Goal: Task Accomplishment & Management: Use online tool/utility

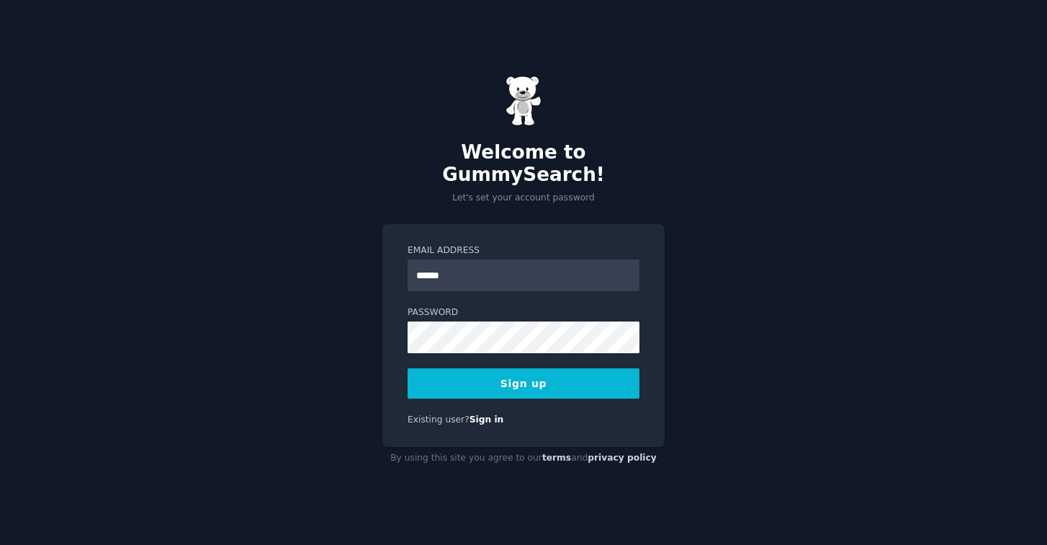
type input "*******"
type input "**********"
click at [573, 371] on button "Sign up" at bounding box center [524, 383] width 232 height 30
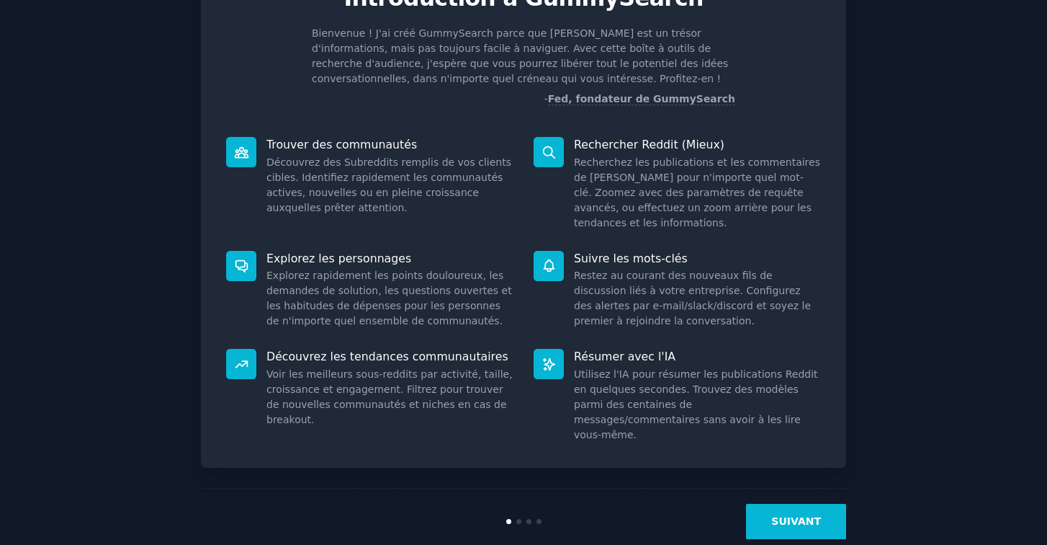
scroll to position [80, 0]
click at [810, 504] on button "SUIVANT" at bounding box center [796, 521] width 100 height 35
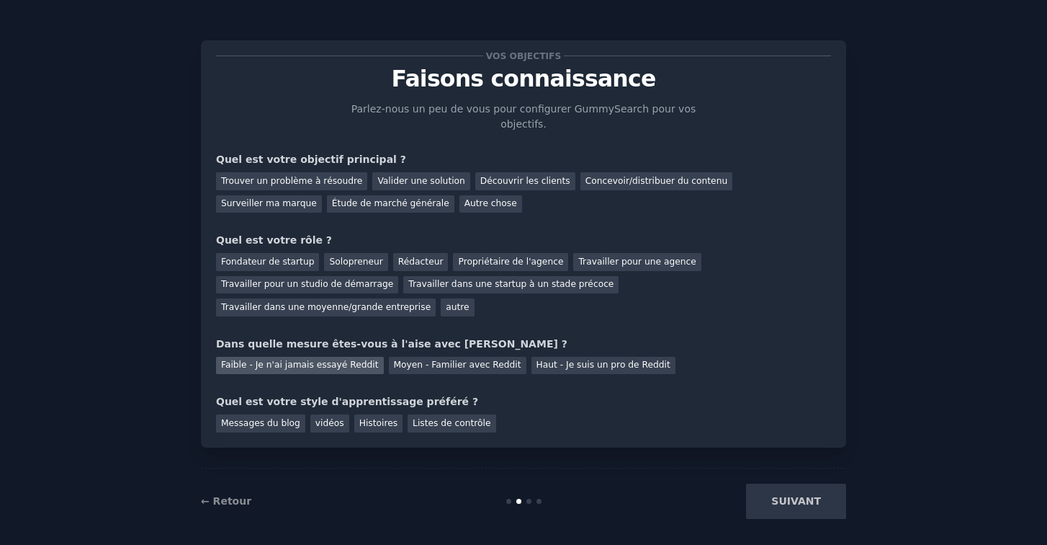
click at [328, 365] on div "Faible - Je n'ai jamais essayé Reddit" at bounding box center [300, 366] width 168 height 18
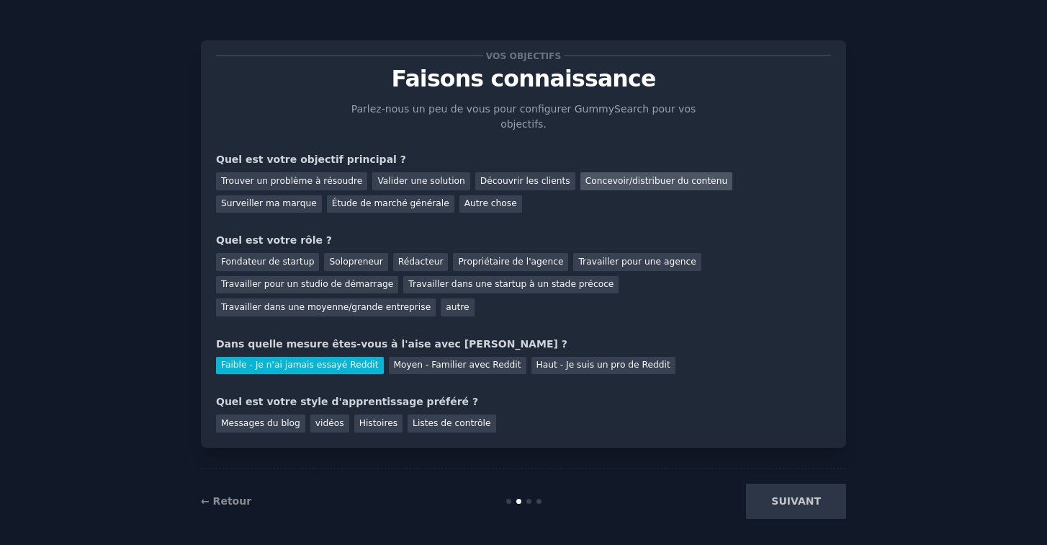
click at [642, 184] on div "Concevoir/distribuer du contenu" at bounding box center [657, 181] width 153 height 18
click at [522, 264] on div "Propriétaire de l'agence" at bounding box center [510, 262] width 115 height 18
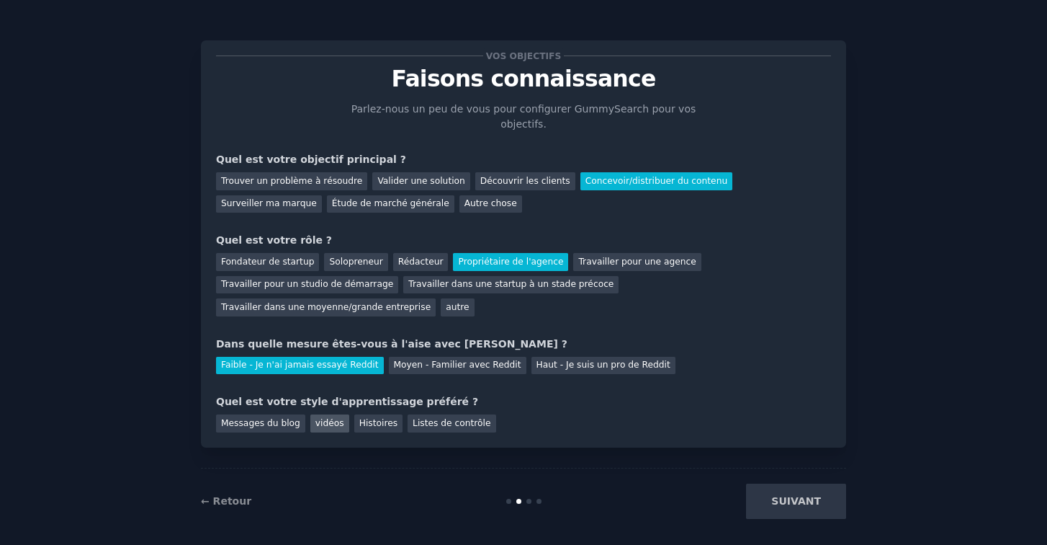
click at [329, 420] on div "vidéos" at bounding box center [329, 423] width 39 height 18
click at [795, 498] on button "SUIVANT" at bounding box center [796, 500] width 100 height 35
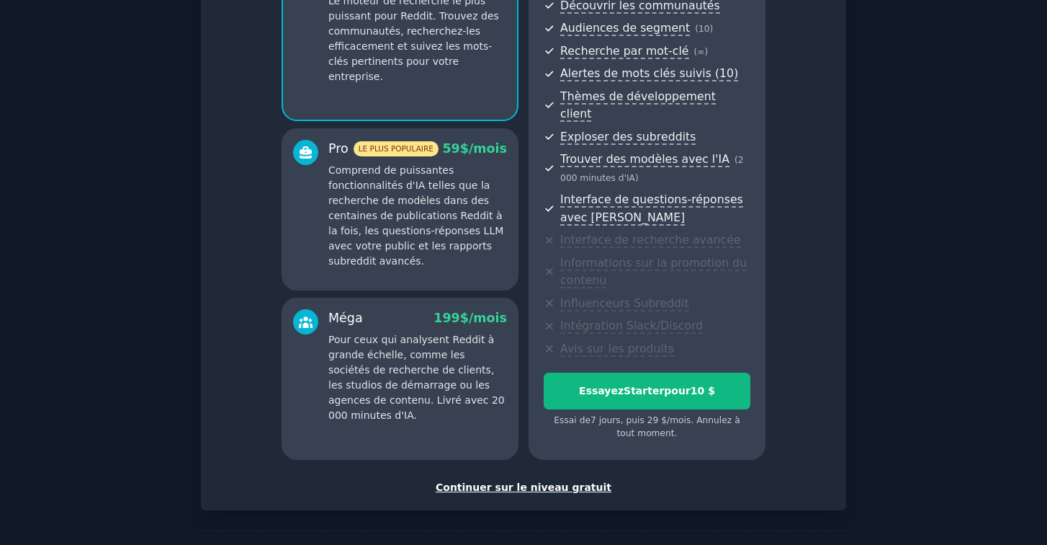
scroll to position [182, 0]
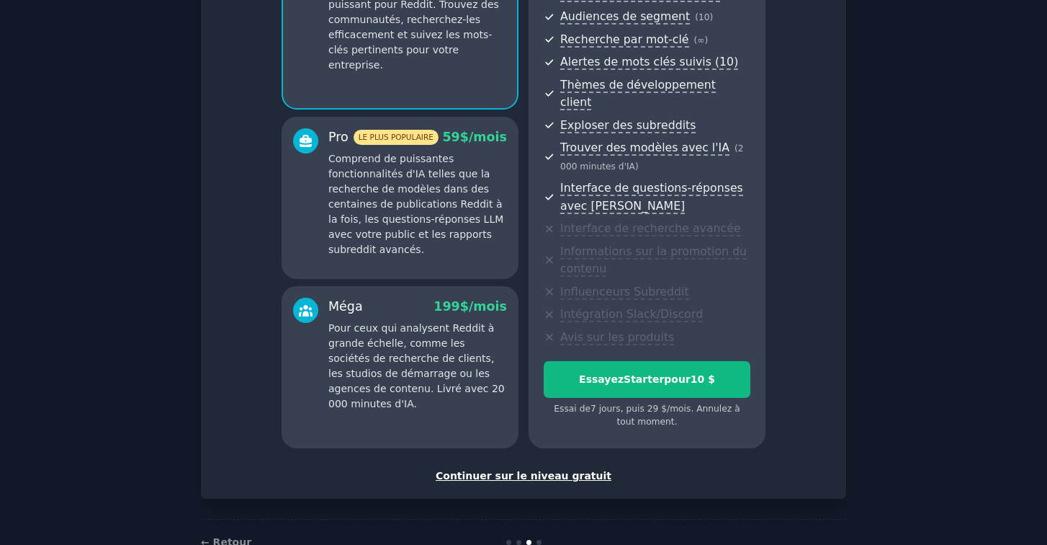
click at [542, 468] on div "Continuer sur le niveau gratuit" at bounding box center [523, 475] width 615 height 15
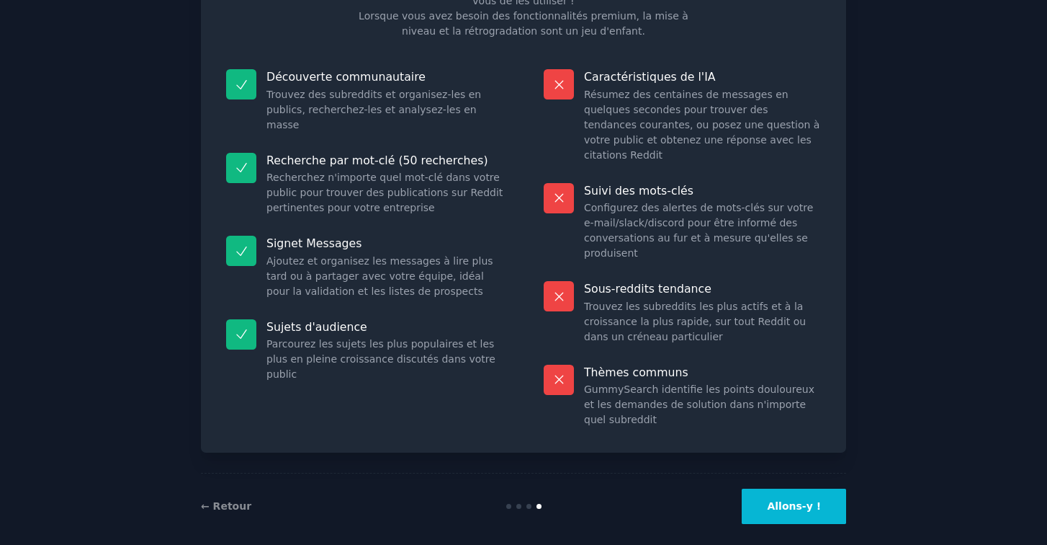
scroll to position [122, 0]
click at [805, 489] on button "Allons-y !" at bounding box center [794, 506] width 104 height 35
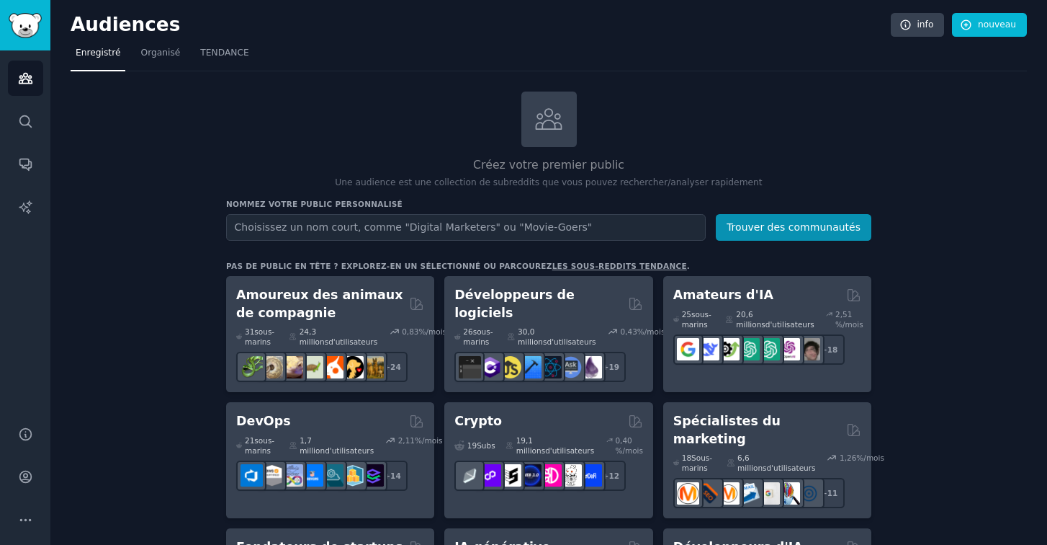
click at [555, 227] on input "text" at bounding box center [466, 227] width 480 height 27
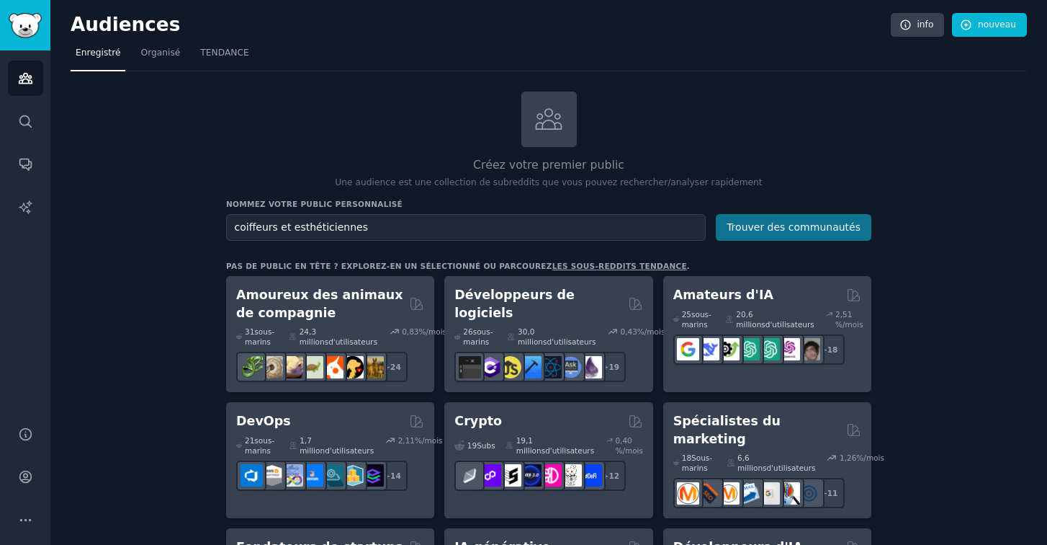
type input "coiffeurs et esthéticiennes"
click at [828, 232] on button "Trouver des communautés" at bounding box center [794, 227] width 156 height 27
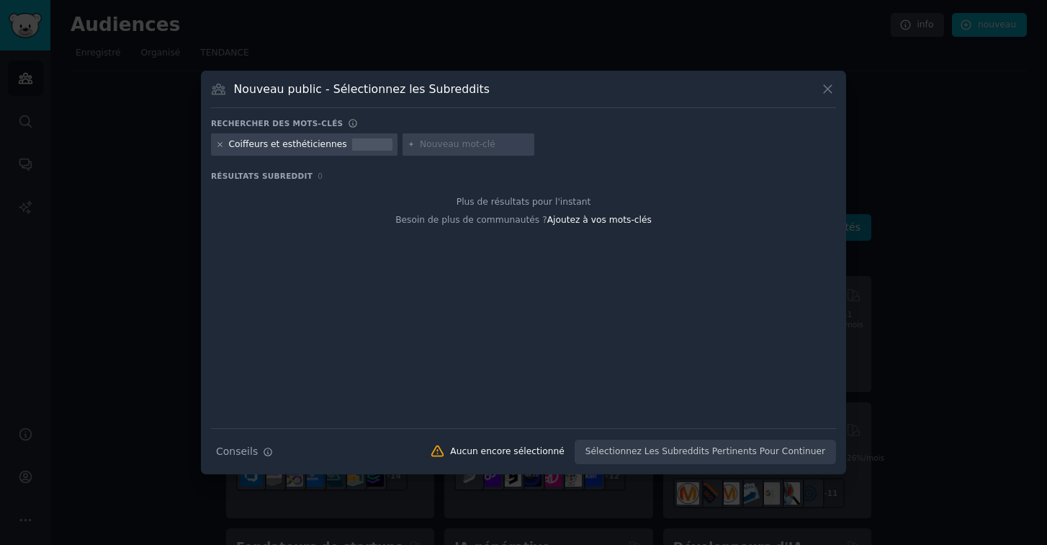
click at [220, 145] on icon at bounding box center [220, 144] width 8 height 8
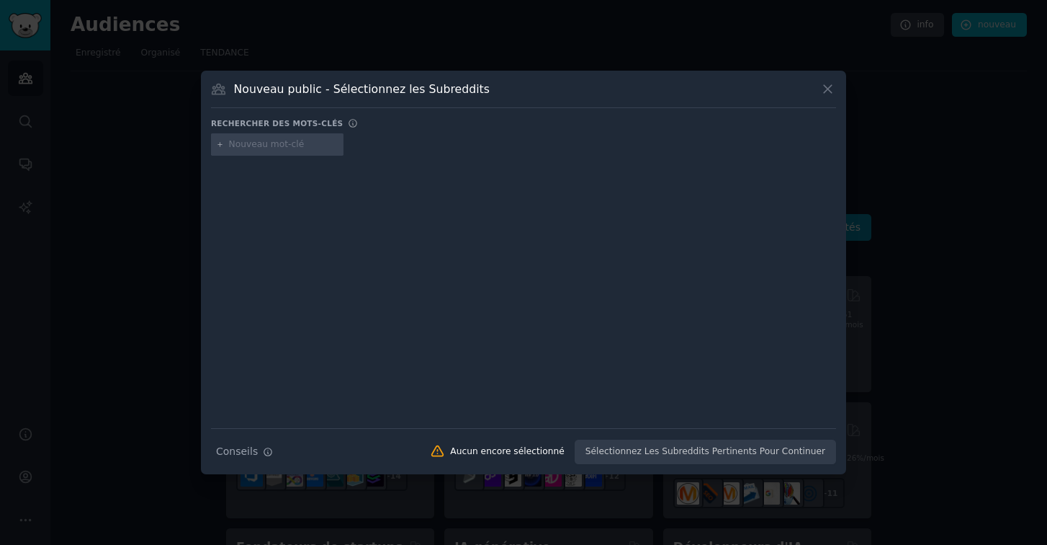
click at [253, 143] on input "text" at bounding box center [283, 144] width 109 height 13
type input "hairdresser"
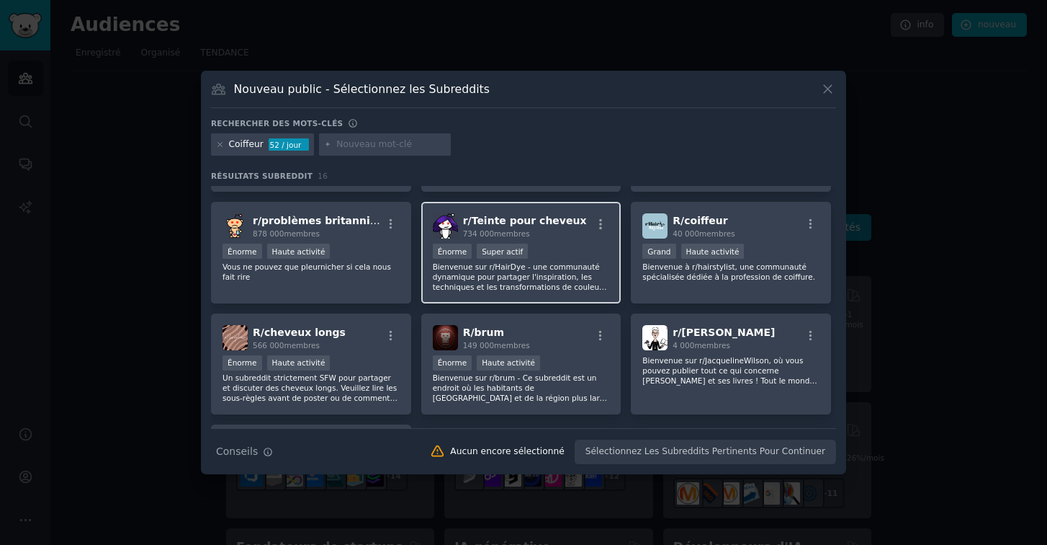
scroll to position [305, 0]
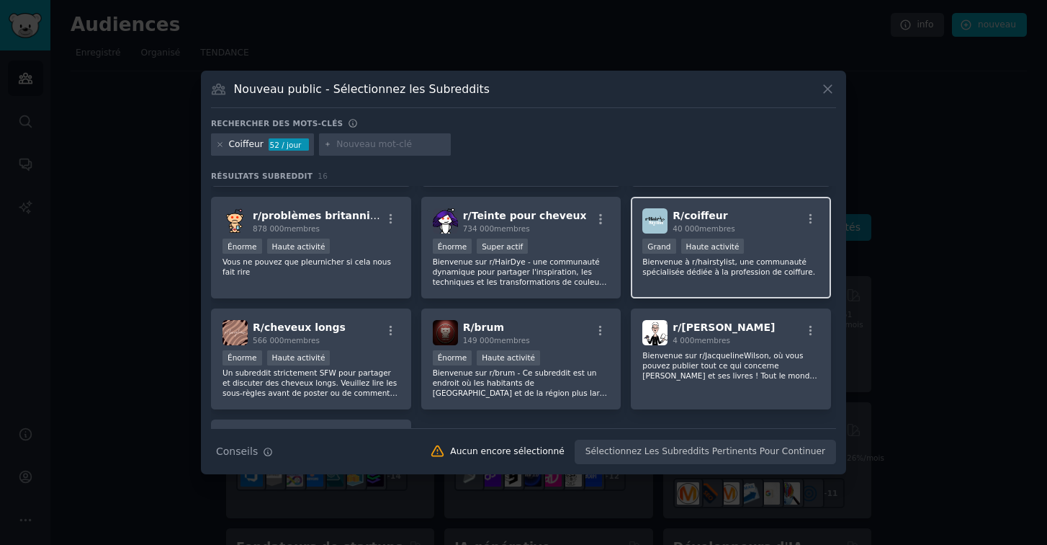
click at [699, 213] on span "R/ coiffeur" at bounding box center [700, 216] width 55 height 12
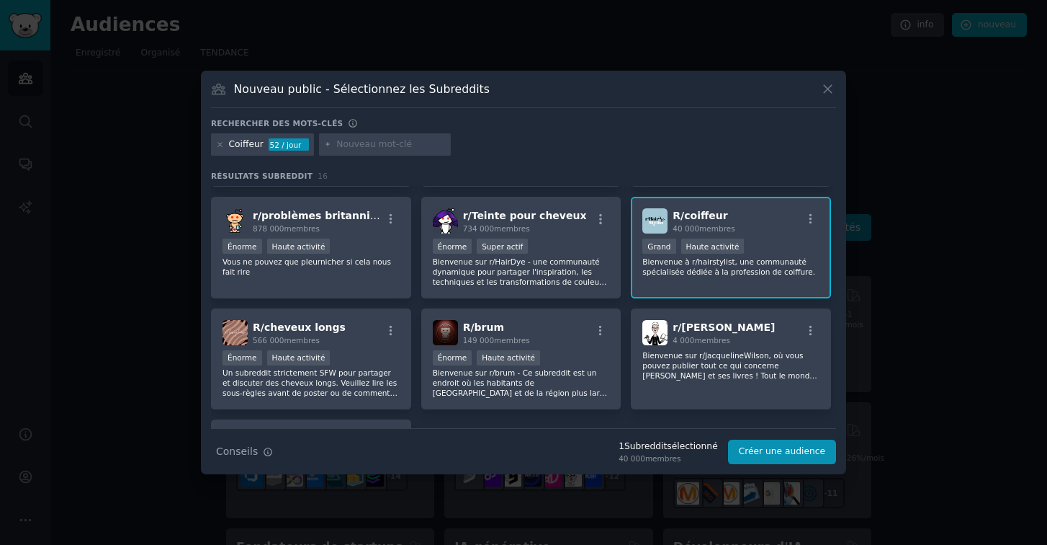
click at [690, 216] on span "R/ coiffeur" at bounding box center [700, 216] width 55 height 12
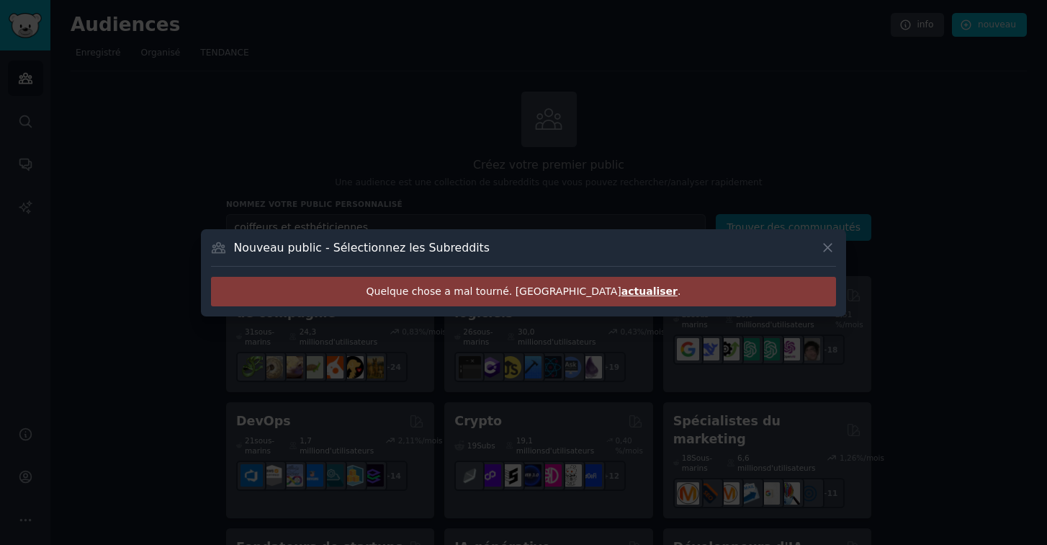
click at [624, 290] on span "actualiser" at bounding box center [650, 291] width 56 height 12
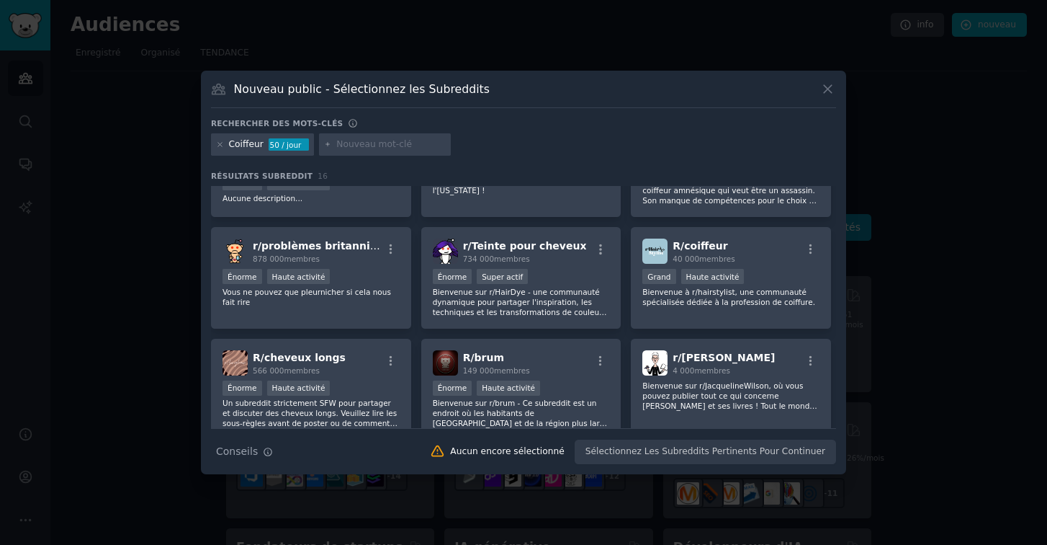
scroll to position [269, 0]
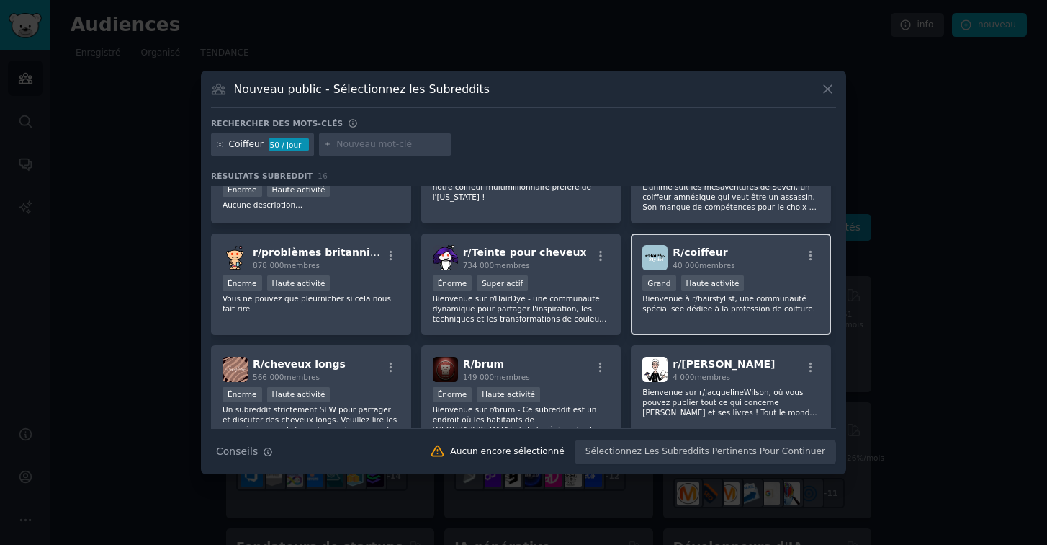
click at [690, 264] on span "40 000 membres" at bounding box center [704, 265] width 62 height 9
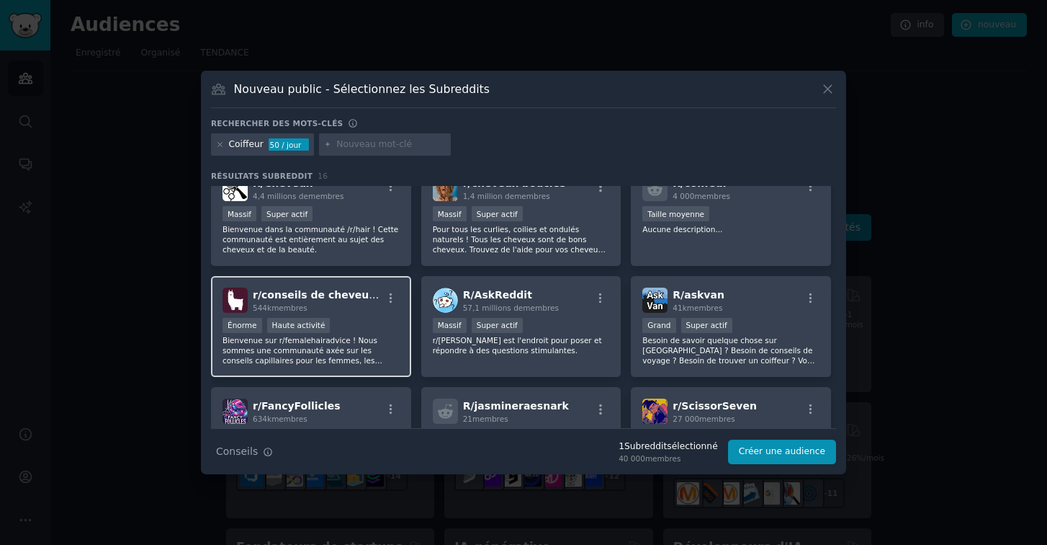
scroll to position [3, 0]
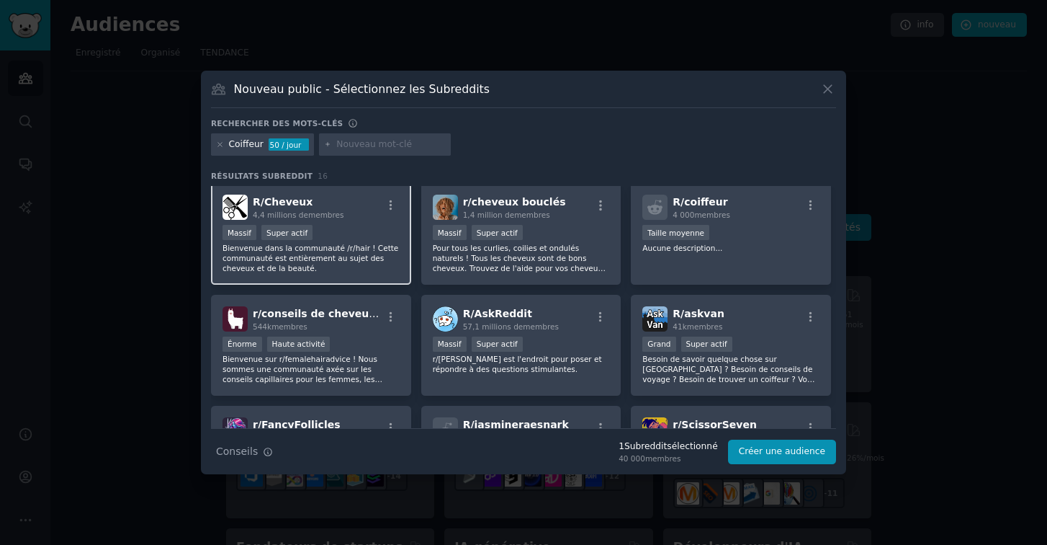
click at [365, 245] on p "Bienvenue dans la communauté /r/hair ! Cette communauté est entièrement au suje…" at bounding box center [311, 258] width 177 height 30
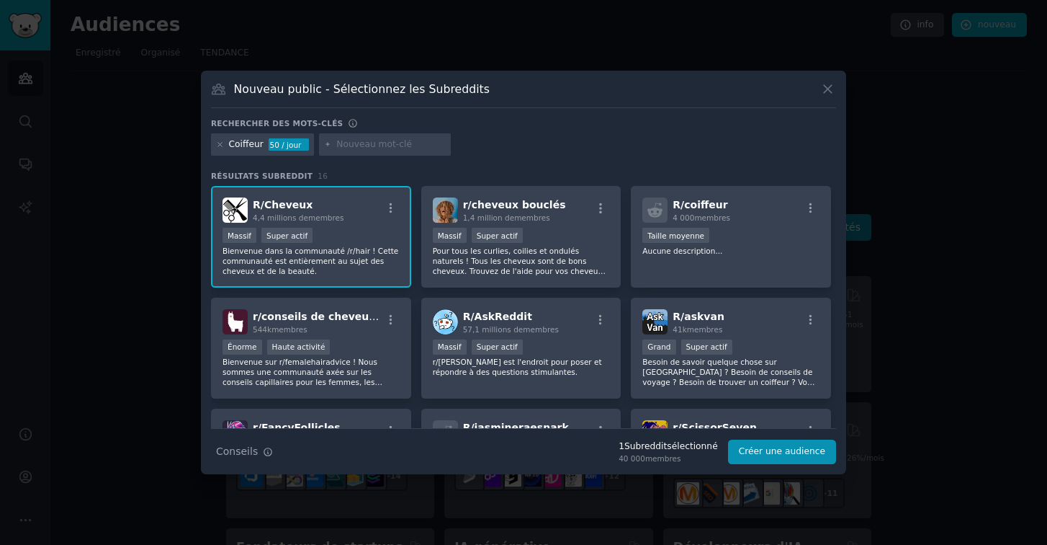
scroll to position [0, 0]
click at [292, 204] on span "R/ Cheveux" at bounding box center [283, 205] width 60 height 12
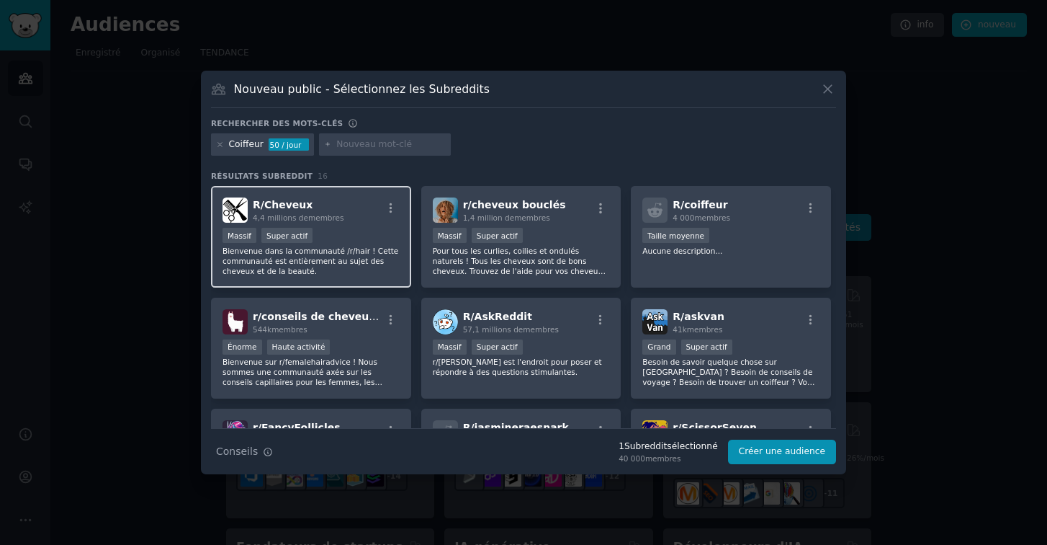
click at [272, 202] on span "R/ Cheveux" at bounding box center [283, 205] width 60 height 12
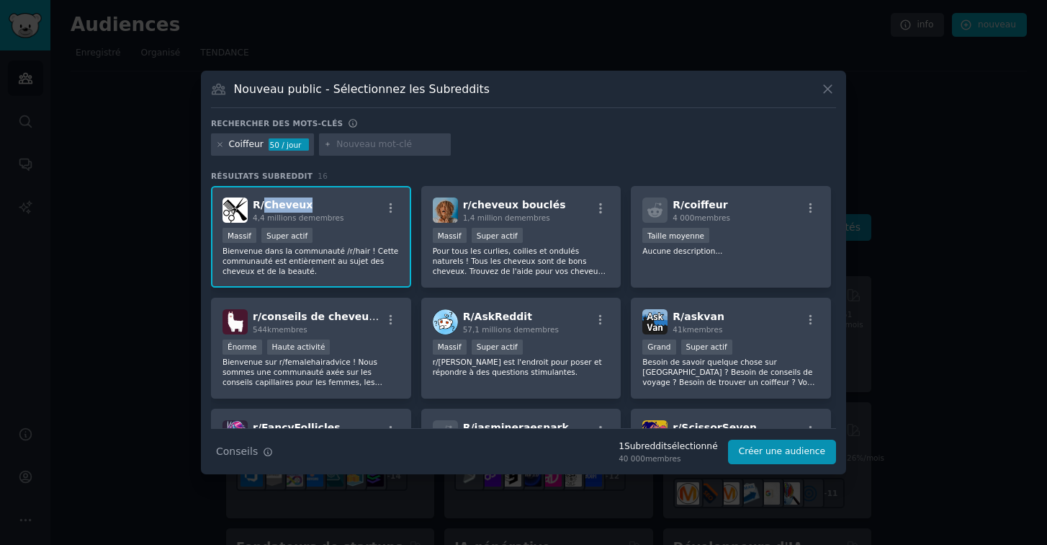
click at [272, 202] on span "R/ Cheveux" at bounding box center [283, 205] width 60 height 12
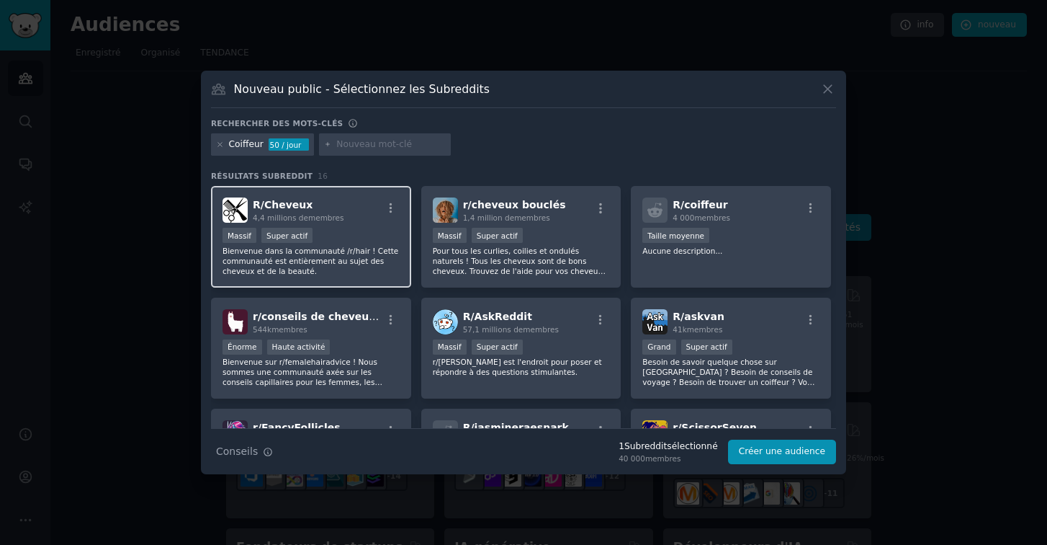
click at [304, 253] on p "Bienvenue dans la communauté /r/hair ! Cette communauté est entièrement au suje…" at bounding box center [311, 261] width 177 height 30
click at [393, 204] on icon "button" at bounding box center [391, 208] width 13 height 13
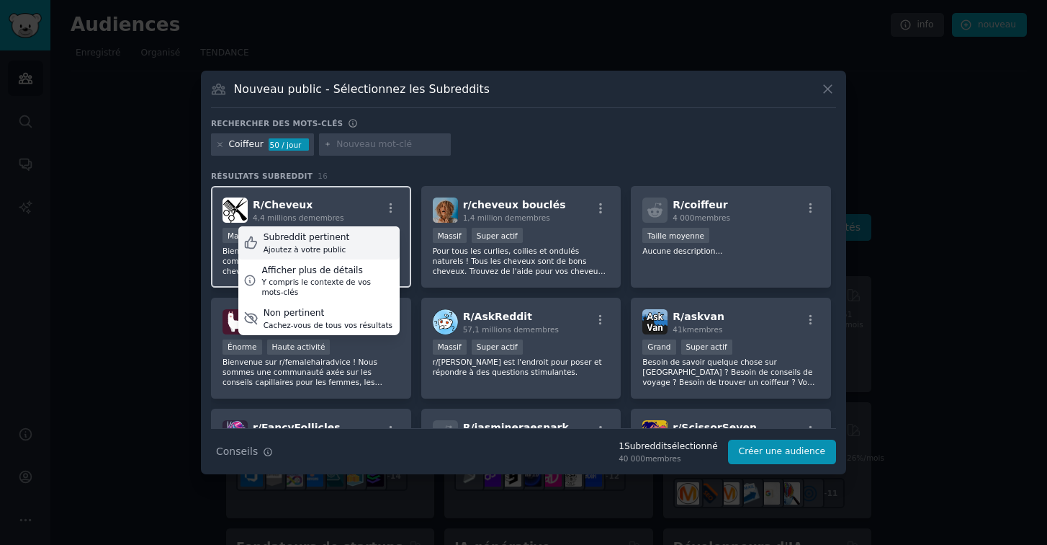
click at [334, 248] on div "Ajoutez à votre public" at bounding box center [307, 249] width 86 height 10
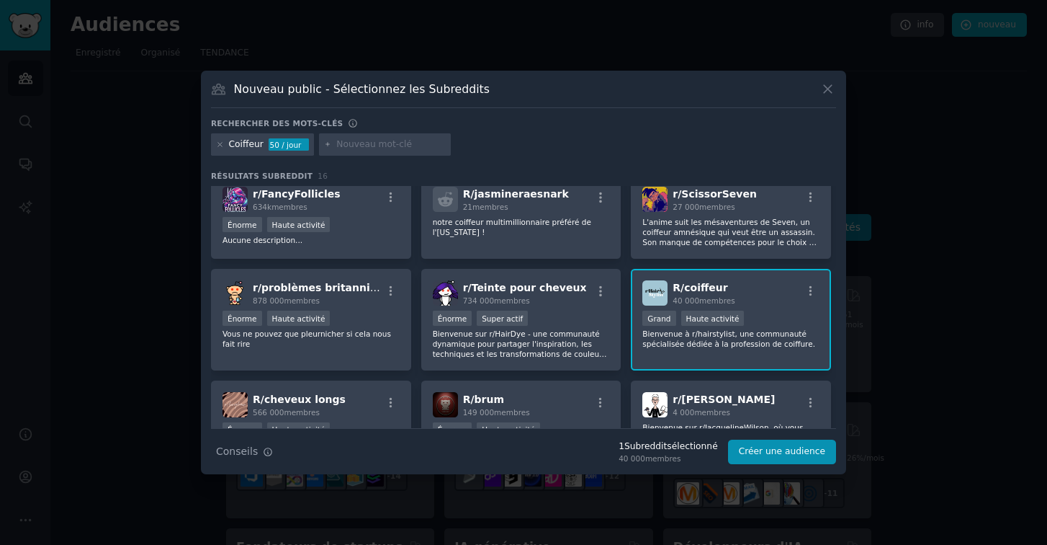
scroll to position [235, 0]
click at [809, 290] on icon "button" at bounding box center [811, 289] width 13 height 13
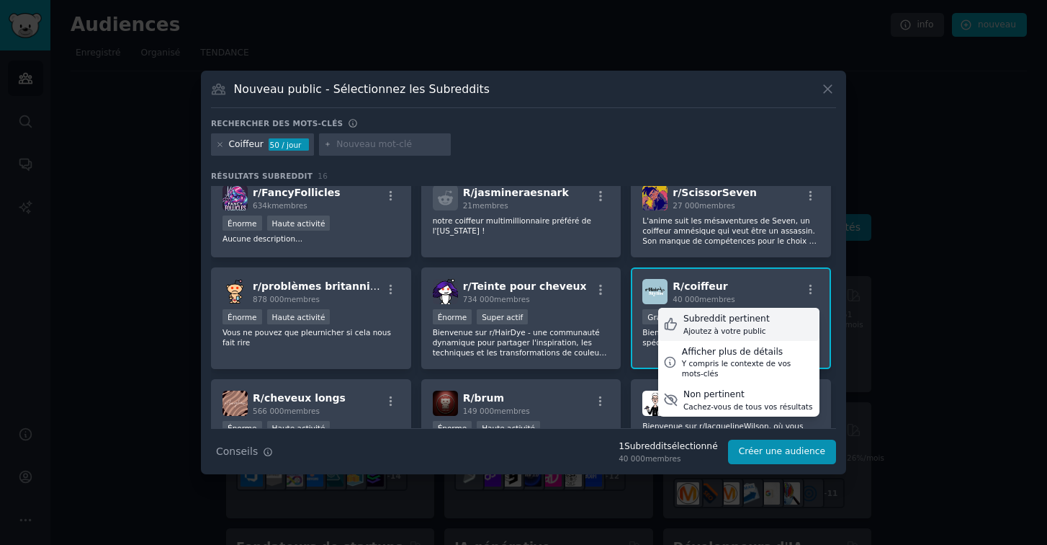
click at [770, 314] on div "Subreddit pertinent Ajoutez à votre public" at bounding box center [738, 324] width 161 height 33
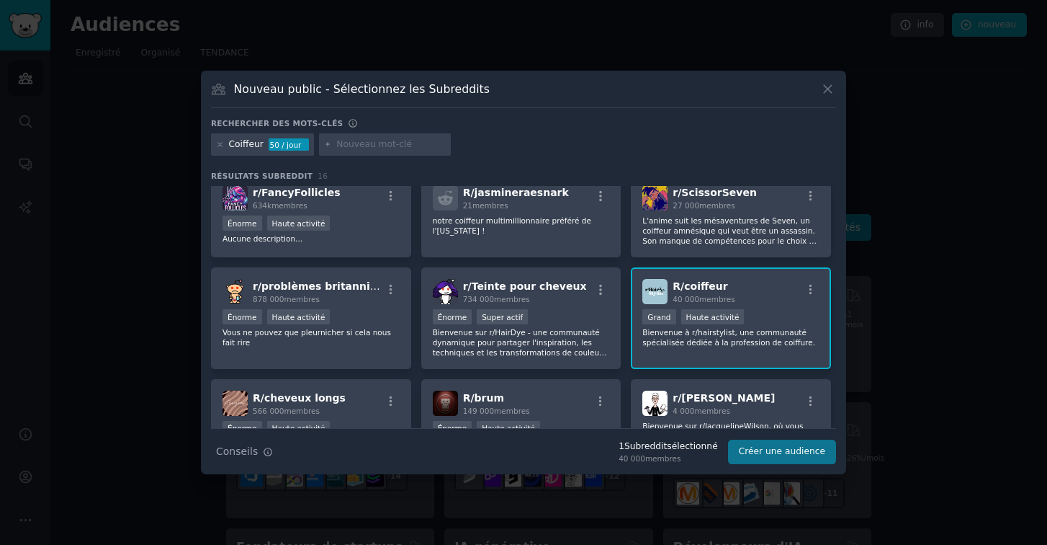
click at [756, 454] on button "Créer une audience" at bounding box center [782, 451] width 108 height 24
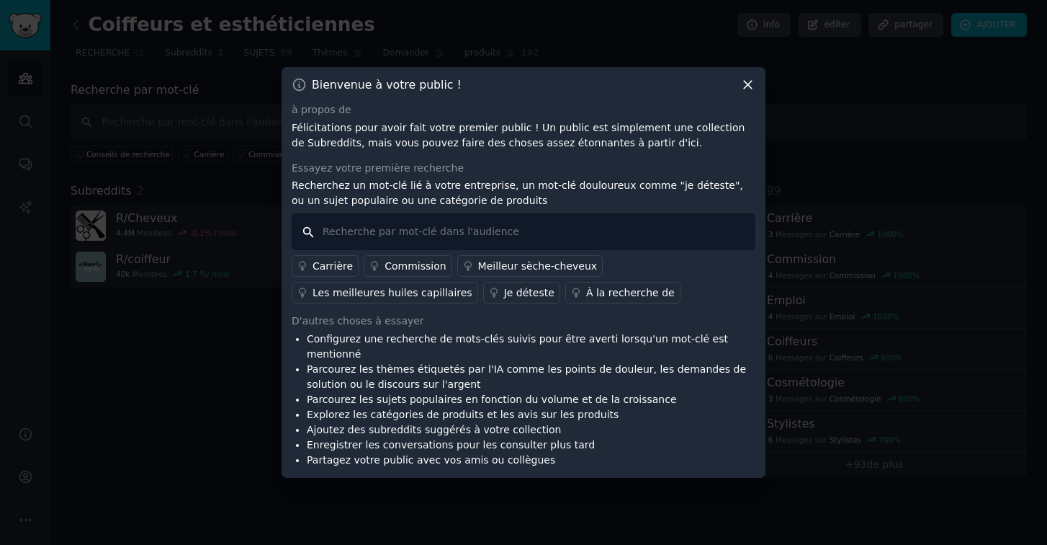
click at [572, 238] on input "text" at bounding box center [524, 231] width 464 height 37
type input "les meilleurs outils"
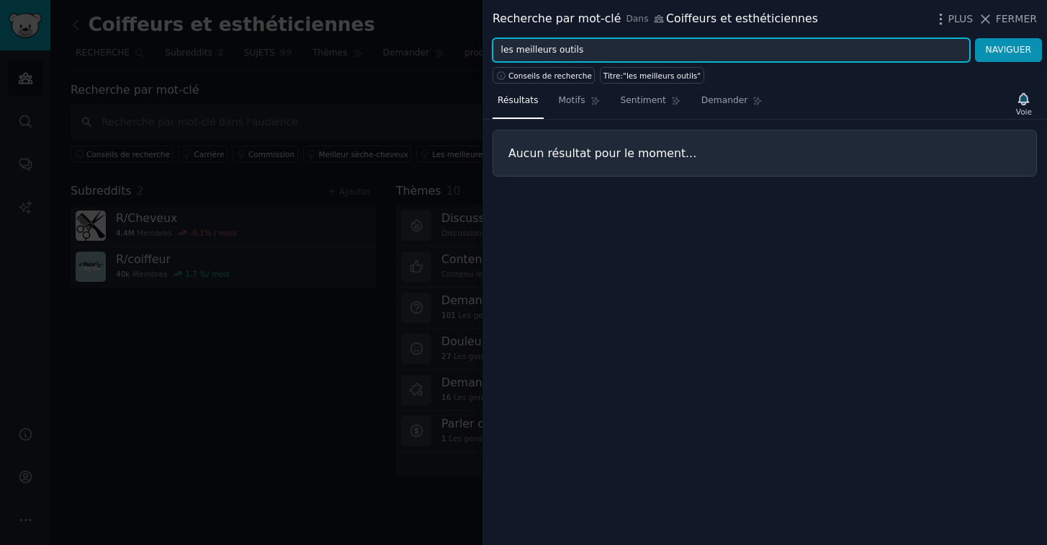
click at [618, 53] on input "les meilleurs outils" at bounding box center [732, 50] width 478 height 24
type input "l"
type input "tools"
click at [1009, 50] on button "NAVIGUER" at bounding box center [1008, 50] width 67 height 24
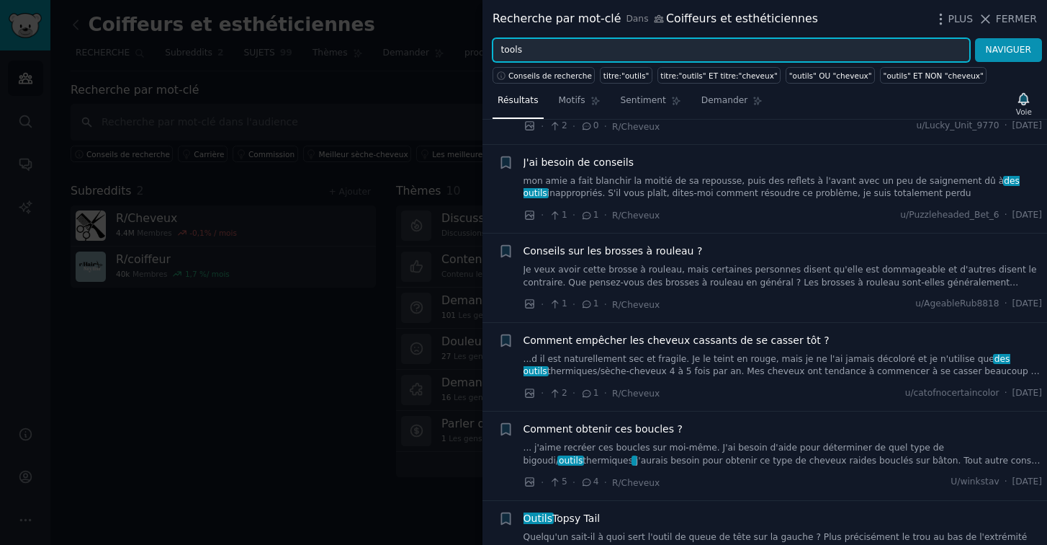
scroll to position [954, 0]
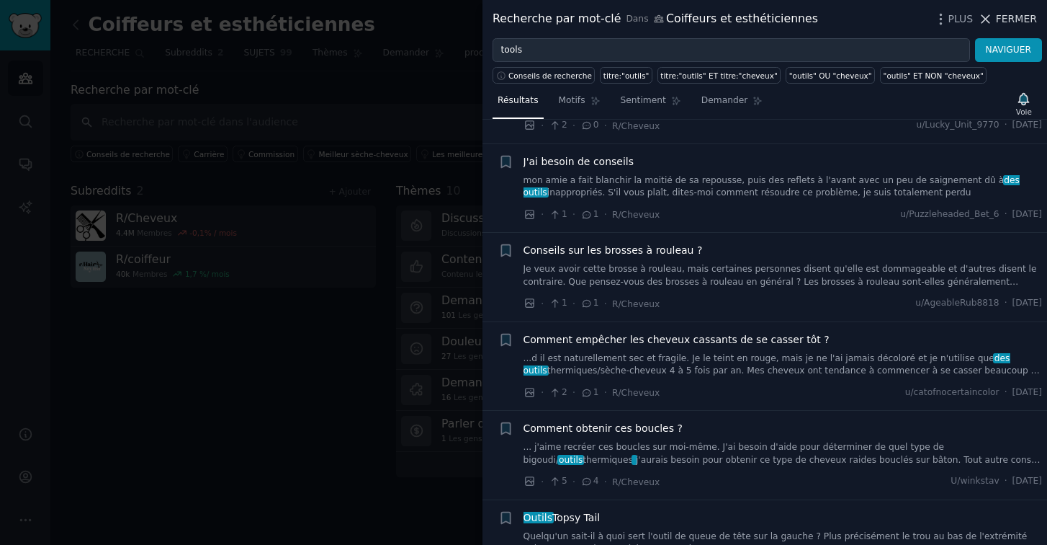
click at [1016, 15] on span "FERMER" at bounding box center [1016, 19] width 41 height 15
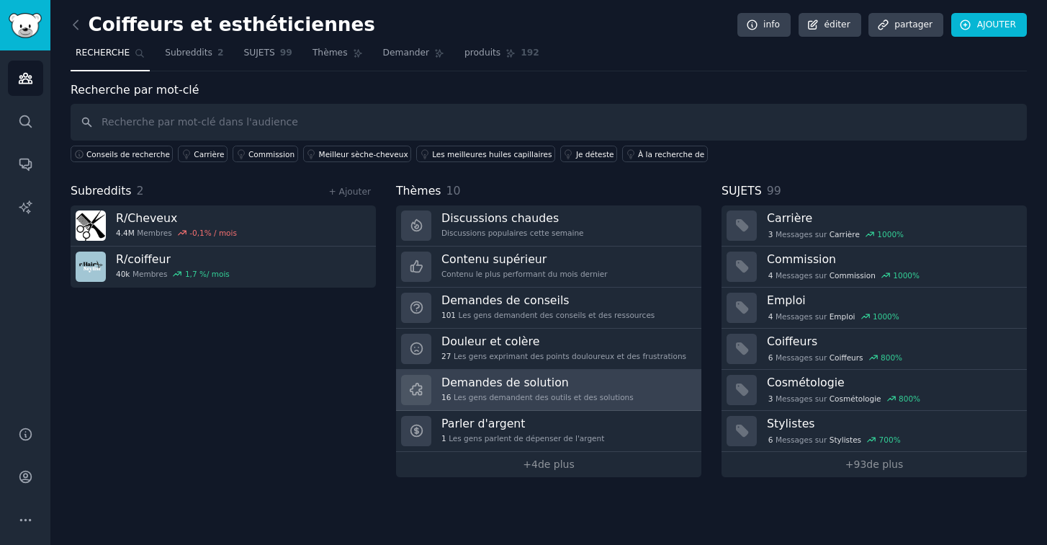
click at [501, 389] on div "Demandes de solution 16 Les gens demandent des outils et des solutions" at bounding box center [538, 390] width 192 height 30
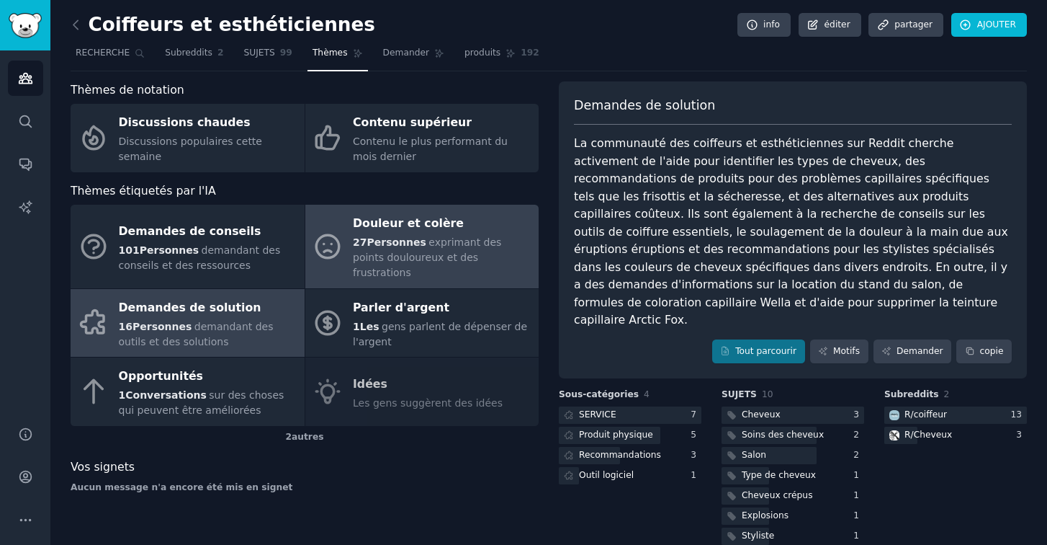
click at [450, 236] on span "exprimant des points douloureux et des frustrations" at bounding box center [427, 257] width 148 height 42
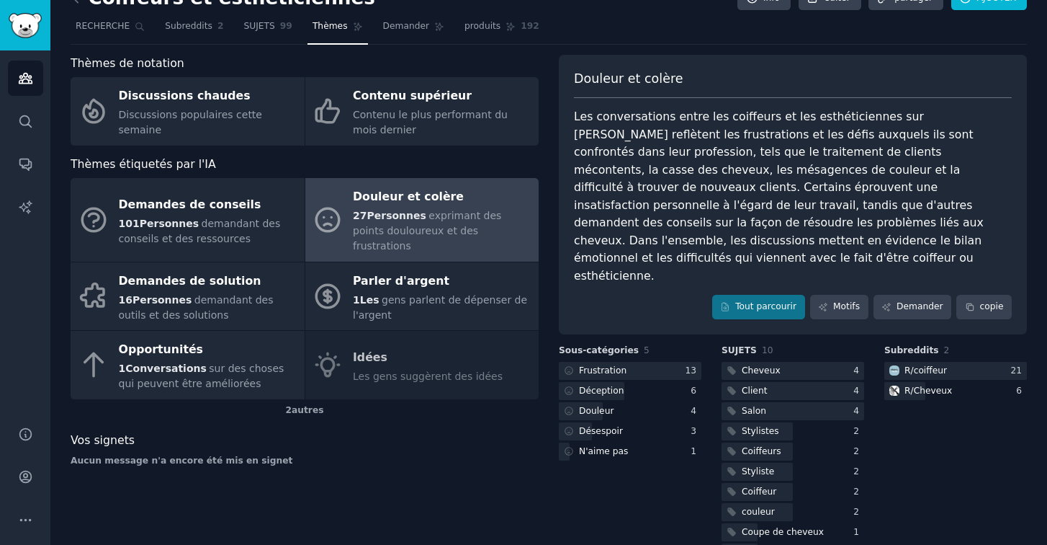
scroll to position [26, 0]
click at [763, 385] on div "Client" at bounding box center [754, 391] width 25 height 13
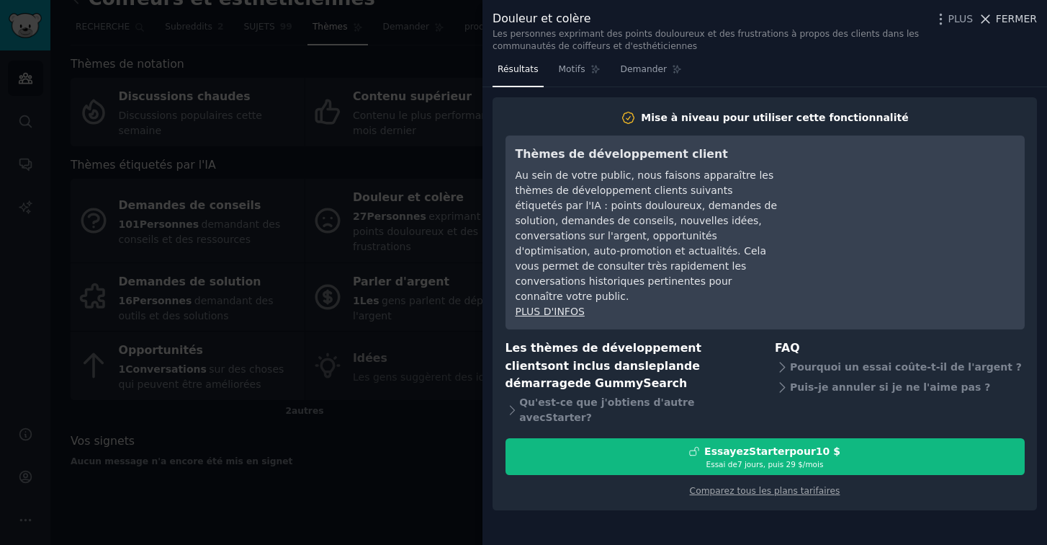
click at [1005, 26] on span "FERMER" at bounding box center [1016, 19] width 41 height 15
